Goal: Task Accomplishment & Management: Manage account settings

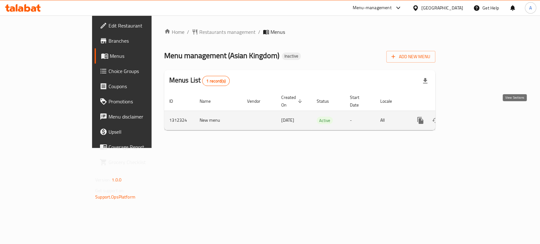
click at [470, 117] on icon "enhanced table" at bounding box center [466, 121] width 8 height 8
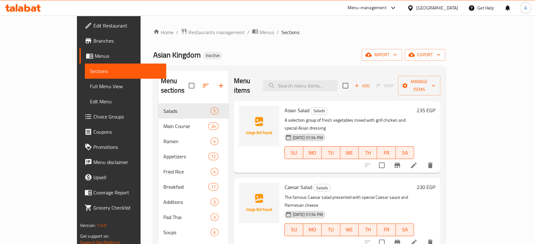
click at [85, 81] on link "Full Menu View" at bounding box center [125, 86] width 81 height 15
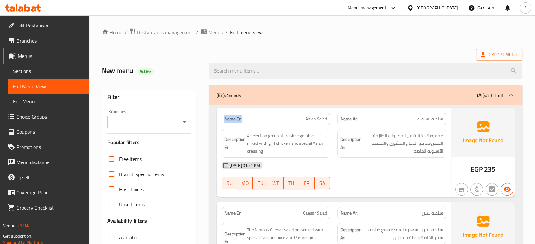
drag, startPoint x: 253, startPoint y: 117, endPoint x: 216, endPoint y: 118, distance: 37.1
copy strong "Name En:"
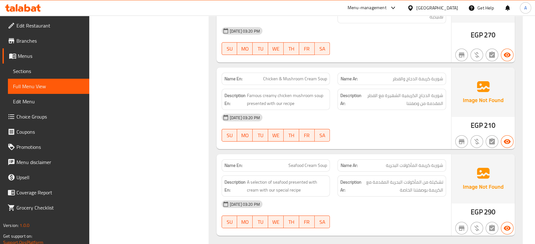
scroll to position [6799, 0]
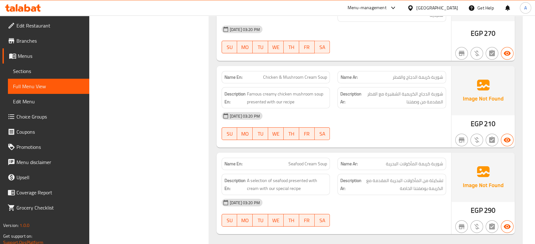
click at [365, 90] on span "شوربة الدجاج الكريمية الشهيرة مع الفطر المقدمة من وصفتنا" at bounding box center [403, 98] width 80 height 16
click at [369, 90] on span "شوربة الدجاج الكريمية الشهيرة مع الفطر المقدمة من وصفتنا" at bounding box center [403, 98] width 80 height 16
click at [40, 24] on span "Edit Restaurant" at bounding box center [50, 26] width 68 height 8
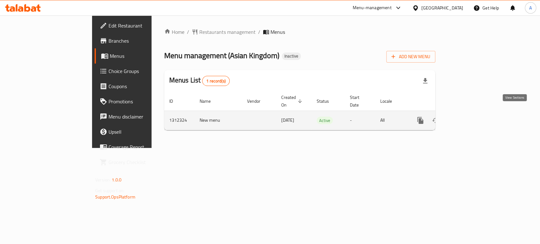
click at [479, 115] on td "enhanced table" at bounding box center [443, 120] width 71 height 19
click at [479, 121] on td "enhanced table" at bounding box center [443, 120] width 71 height 19
click at [470, 117] on icon "enhanced table" at bounding box center [466, 121] width 8 height 8
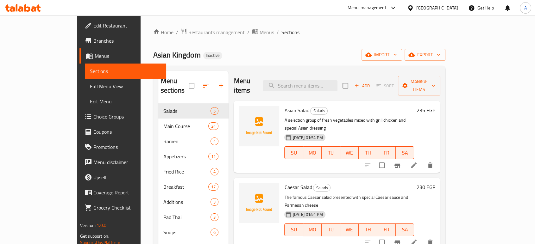
click at [293, 20] on div "Home / Restaurants management / Menus / Sections Asian Kingdom Inactive import …" at bounding box center [300, 174] width 318 height 317
